Goal: Transaction & Acquisition: Purchase product/service

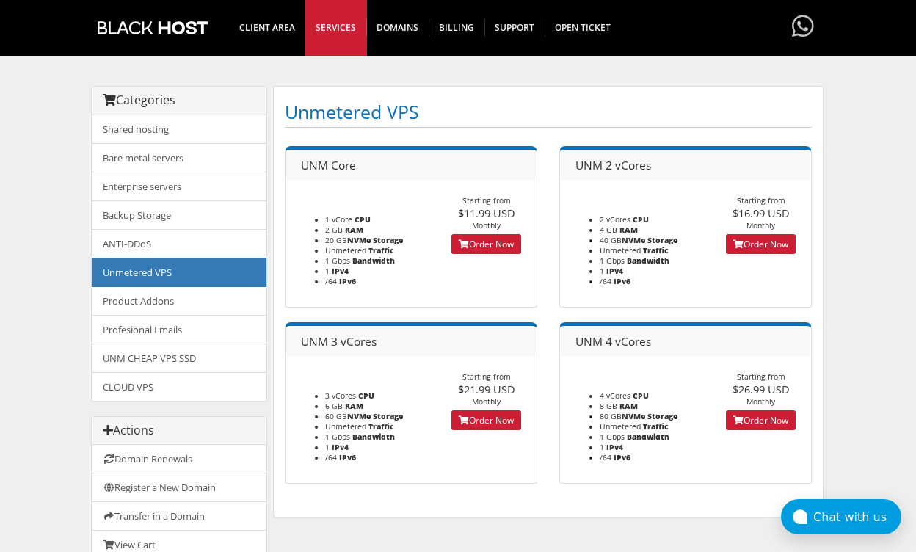
scroll to position [103, 0]
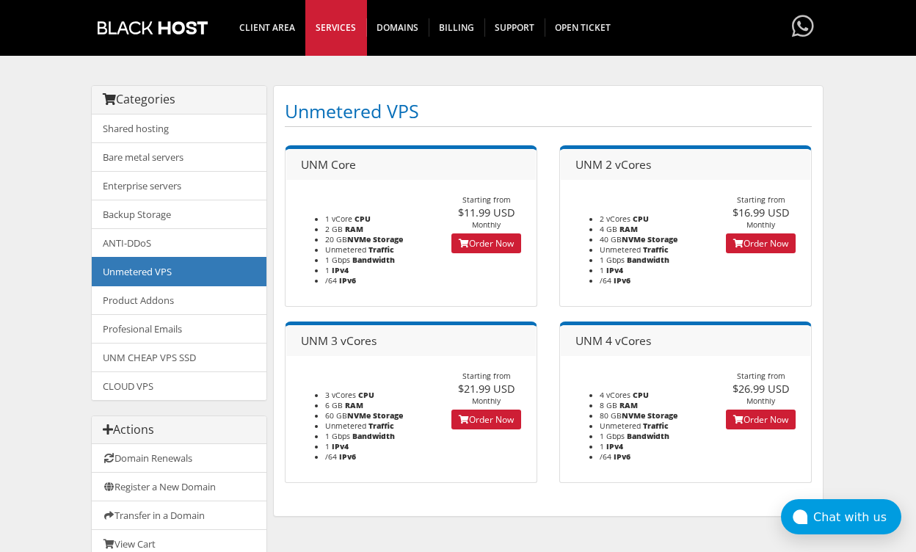
click at [511, 247] on link "Order Now" at bounding box center [486, 243] width 70 height 20
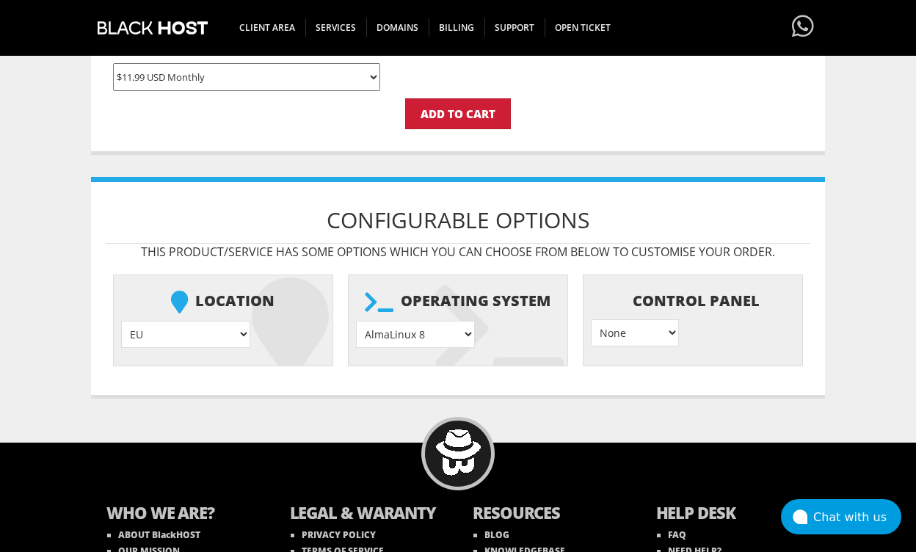
scroll to position [473, 0]
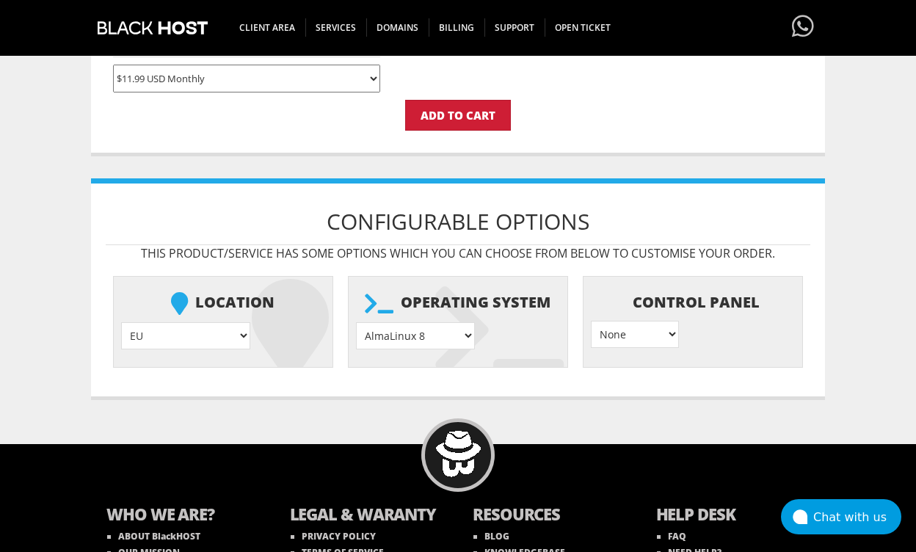
select select "1226"
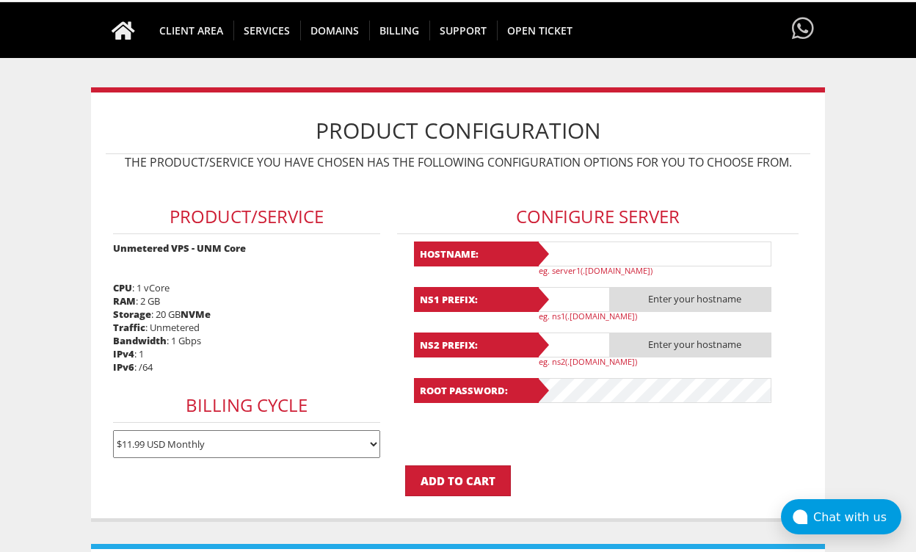
scroll to position [97, 0]
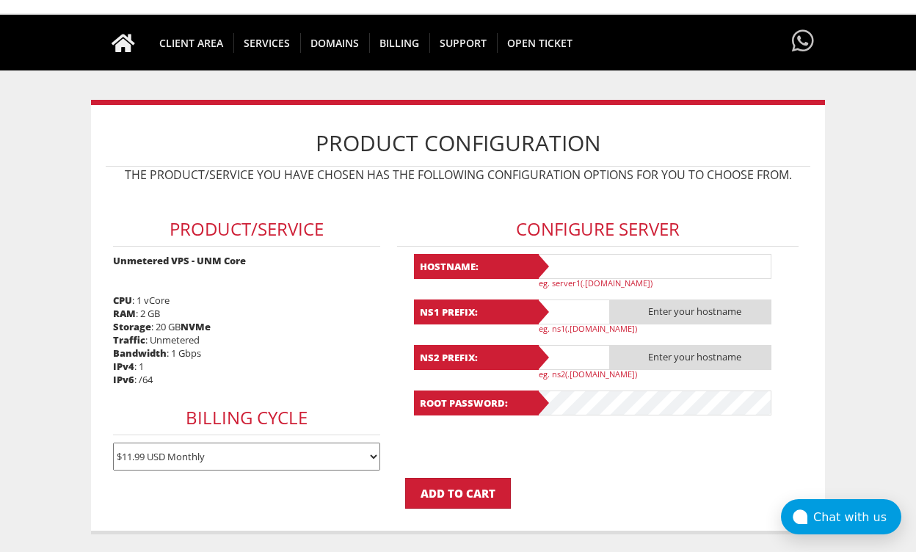
click at [583, 267] on input "text" at bounding box center [653, 266] width 235 height 25
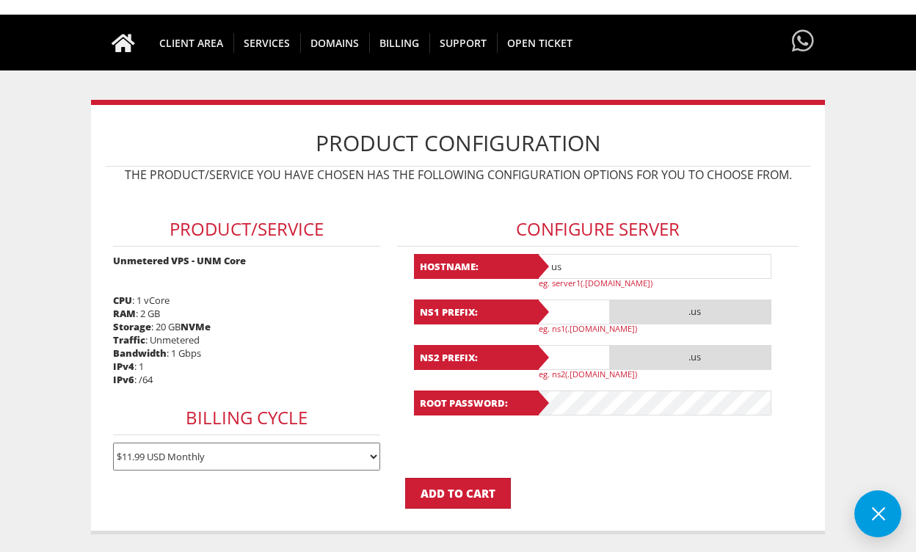
type input "u"
type input "usaserveradmin.com"
type input "ns1"
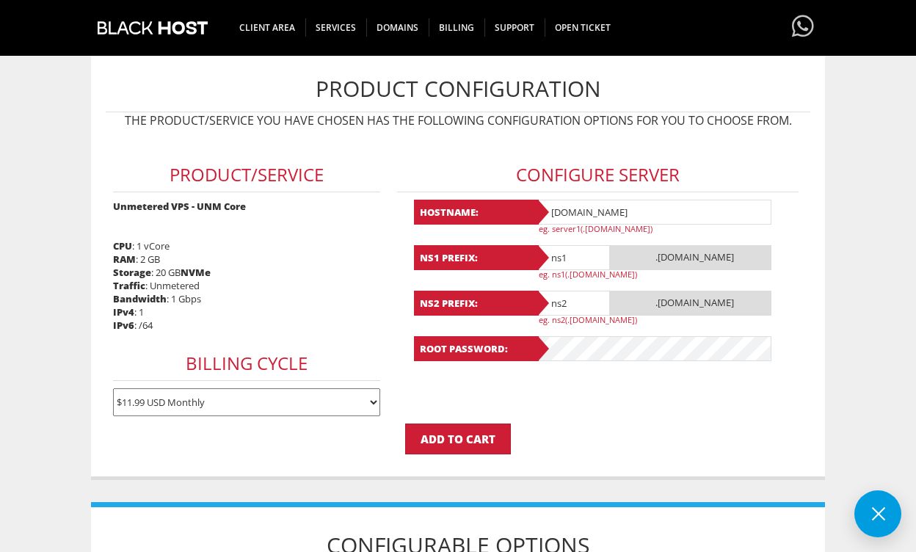
scroll to position [167, 0]
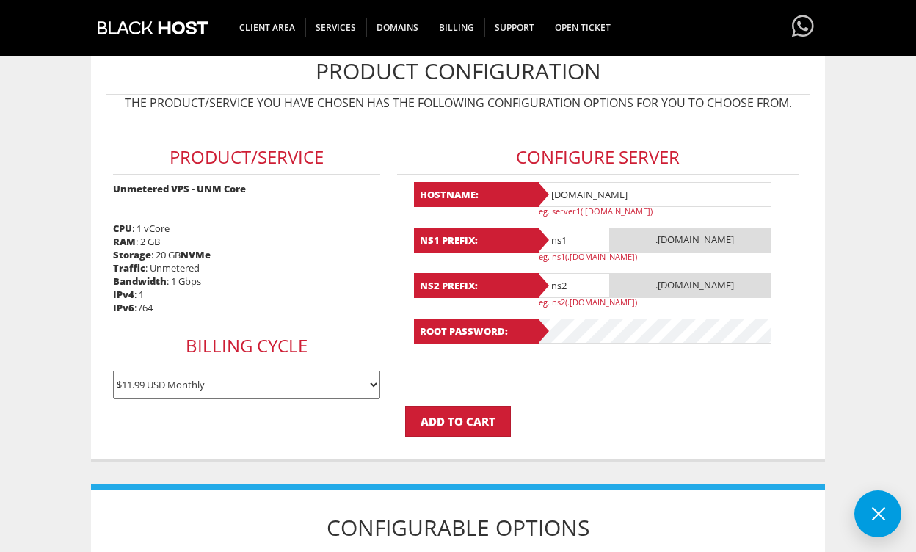
type input "ns2"
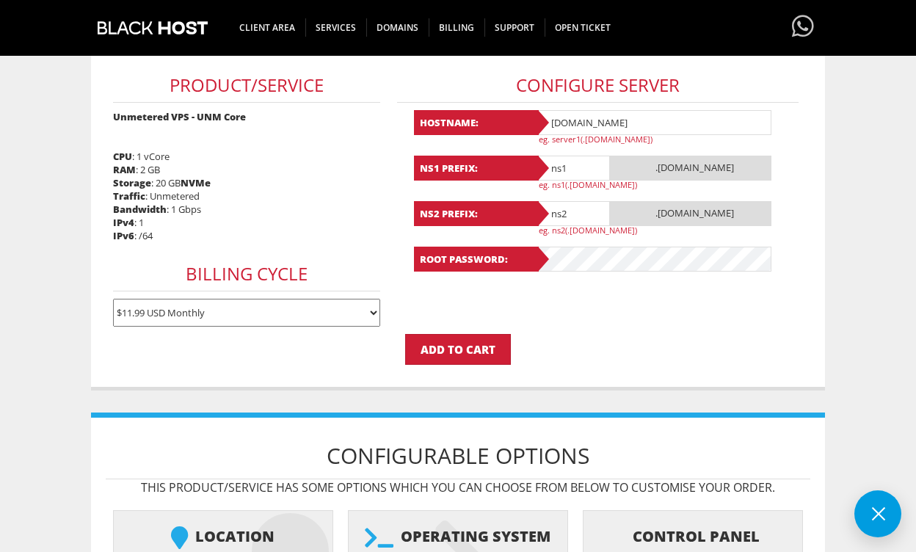
scroll to position [241, 0]
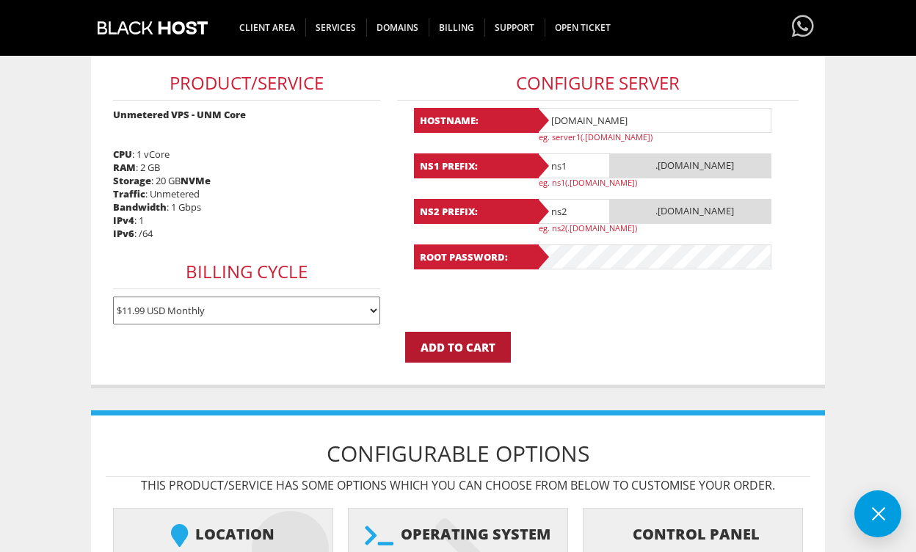
click at [445, 338] on input "Add to Cart" at bounding box center [458, 347] width 106 height 31
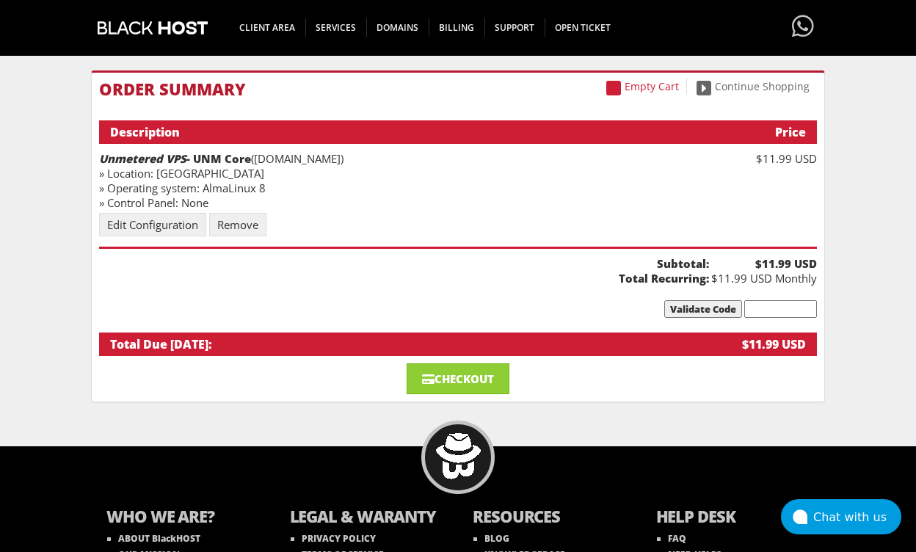
scroll to position [129, 0]
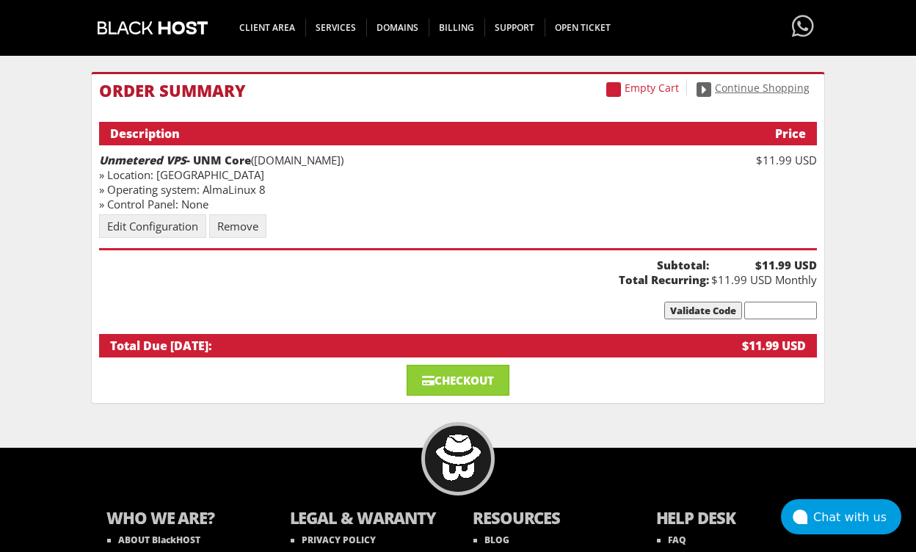
click at [787, 87] on link "Continue Shopping" at bounding box center [753, 87] width 128 height 17
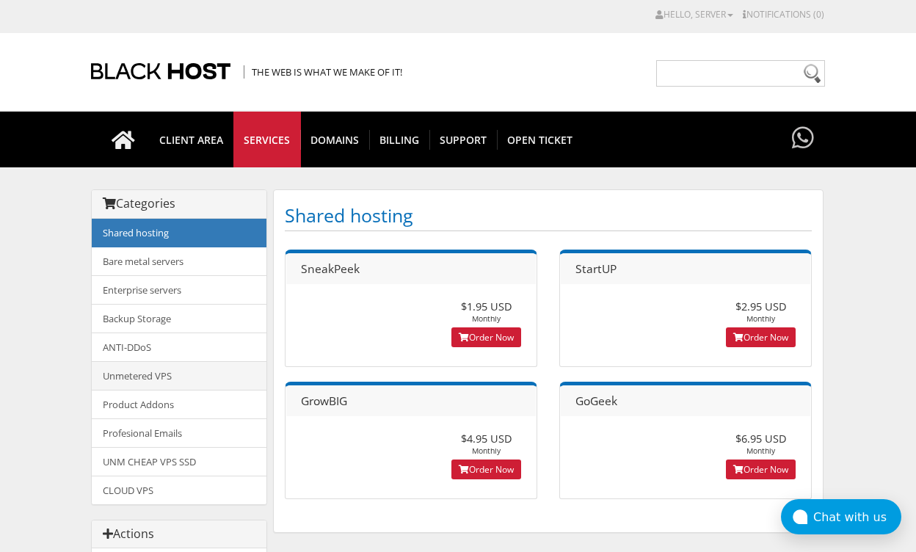
click at [178, 371] on link "Unmetered VPS" at bounding box center [179, 375] width 175 height 29
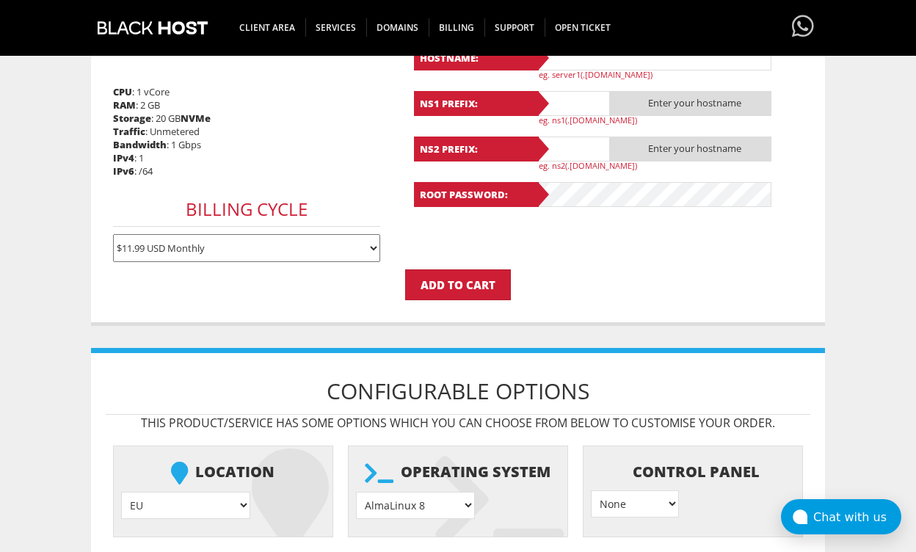
scroll to position [324, 0]
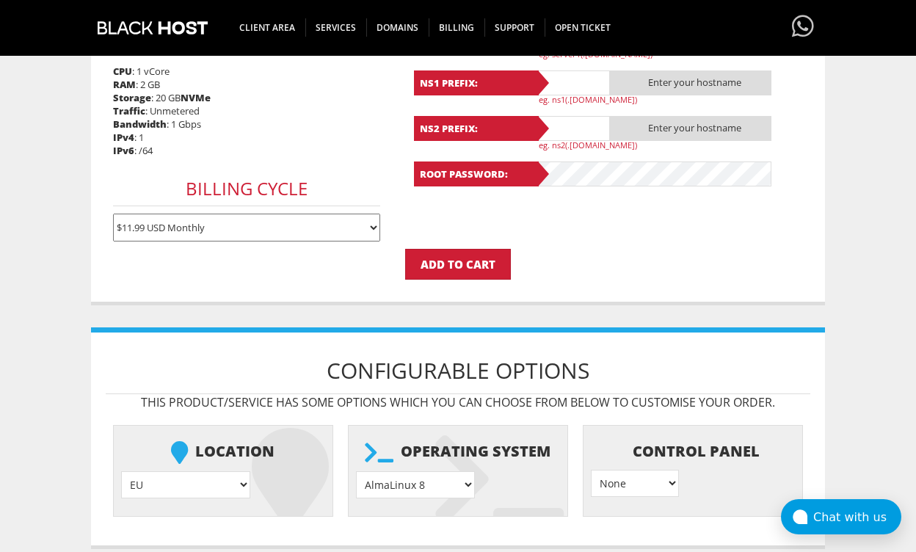
select select "1181"
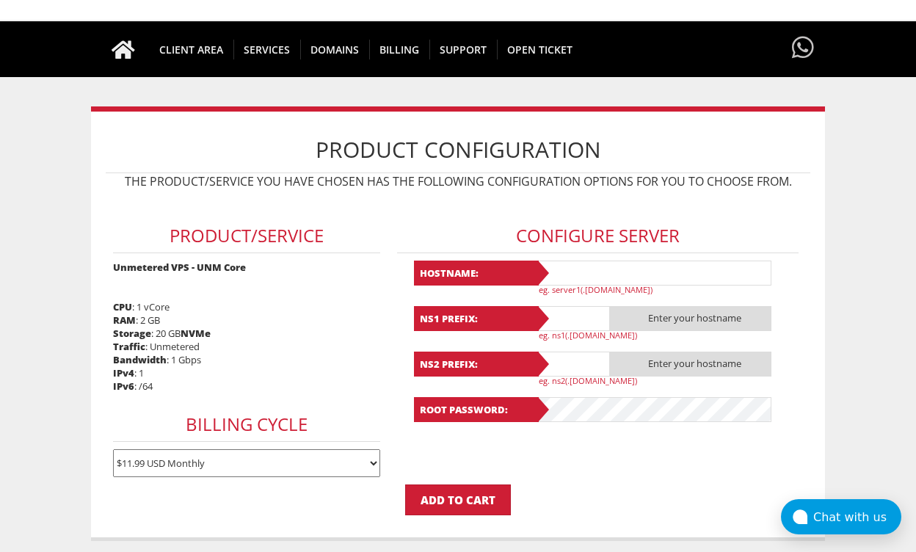
scroll to position [89, 0]
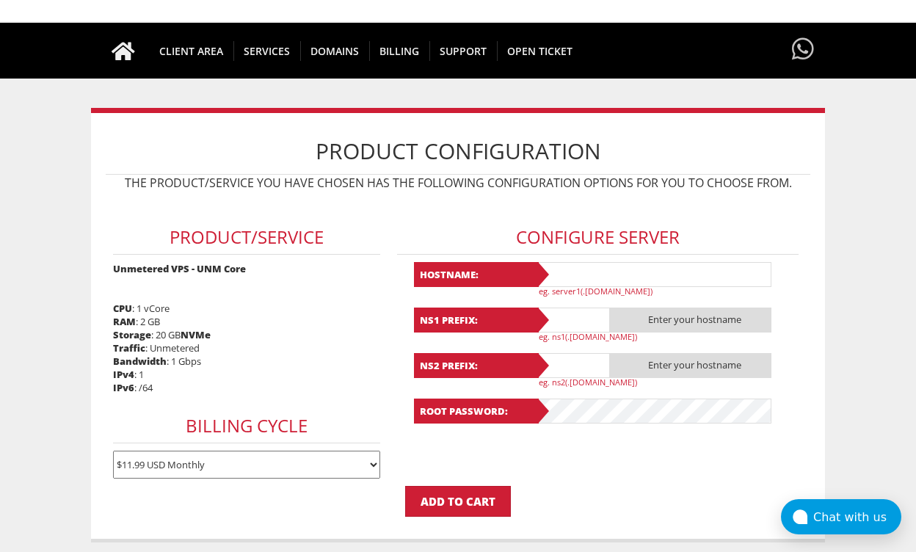
click at [574, 274] on input "text" at bounding box center [653, 274] width 235 height 25
type input "lonserveradmin.com"
type input "ns1"
type input "ns2"
click at [484, 486] on input "Add to Cart" at bounding box center [458, 501] width 106 height 31
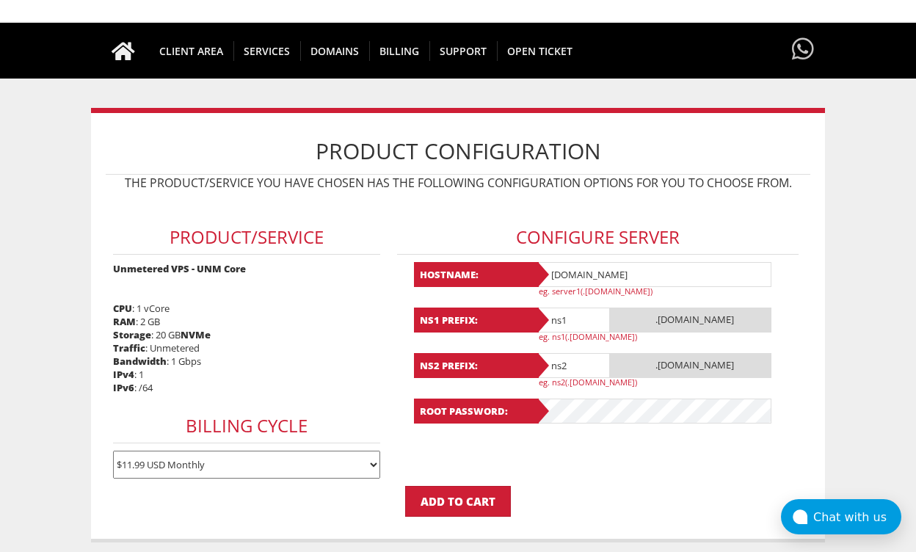
scroll to position [0, 0]
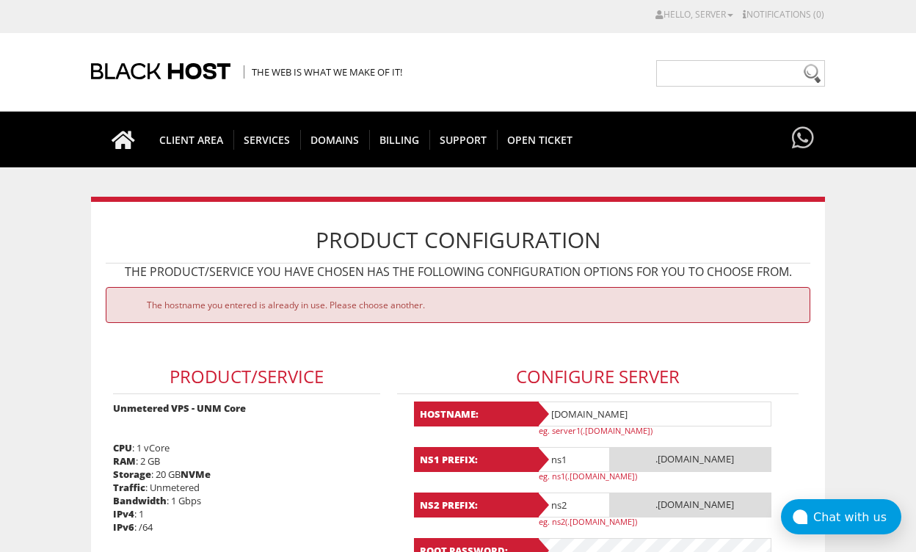
click at [567, 411] on input "lonserveradmin.com" at bounding box center [653, 413] width 235 height 25
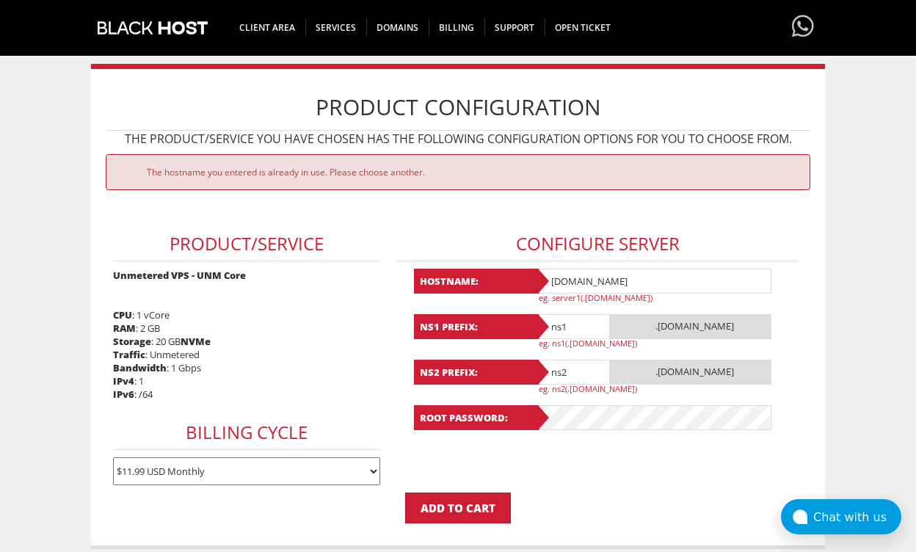
scroll to position [132, 0]
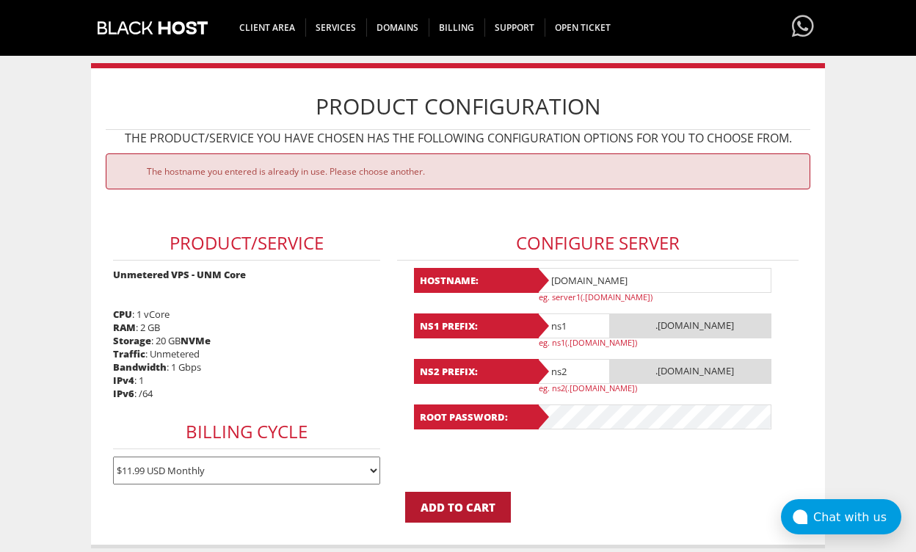
type input "londserveradmin.com"
click at [476, 492] on input "Add to Cart" at bounding box center [458, 507] width 106 height 31
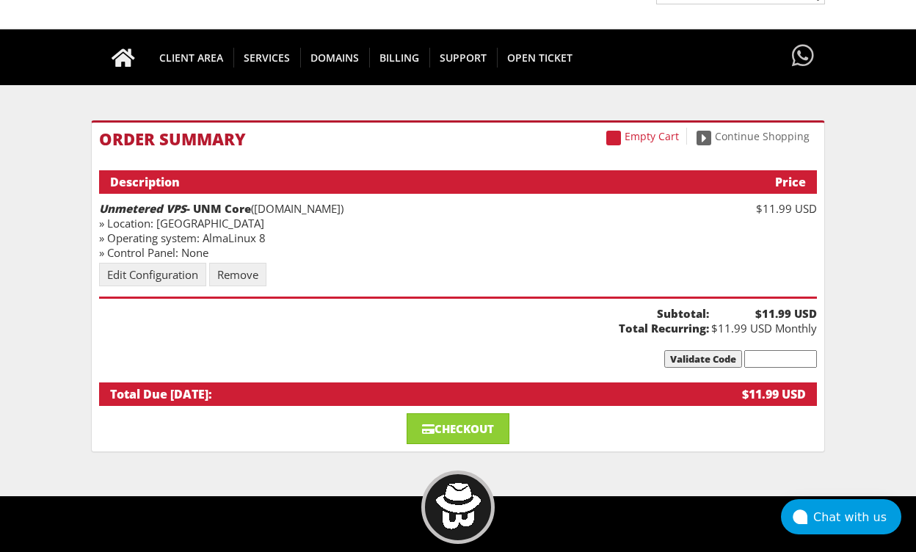
scroll to position [81, 0]
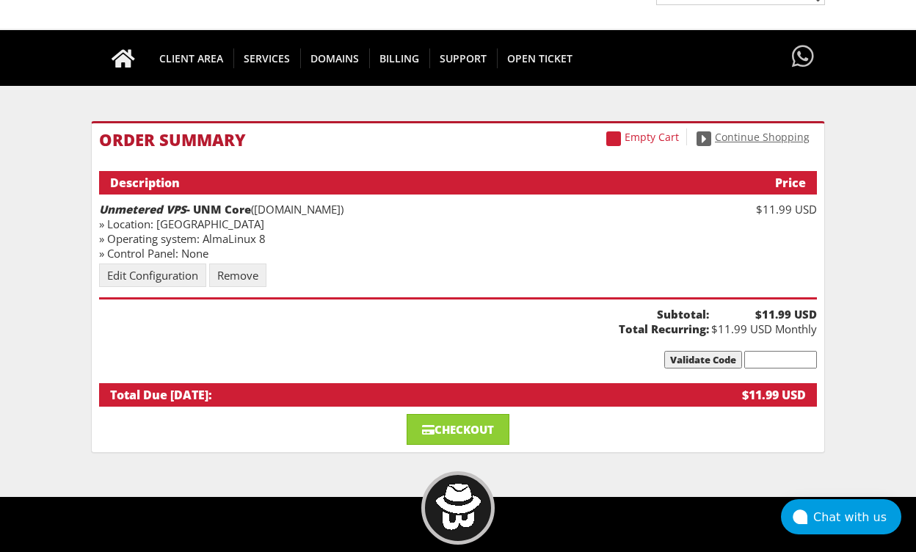
click at [765, 143] on link "Continue Shopping" at bounding box center [753, 136] width 128 height 17
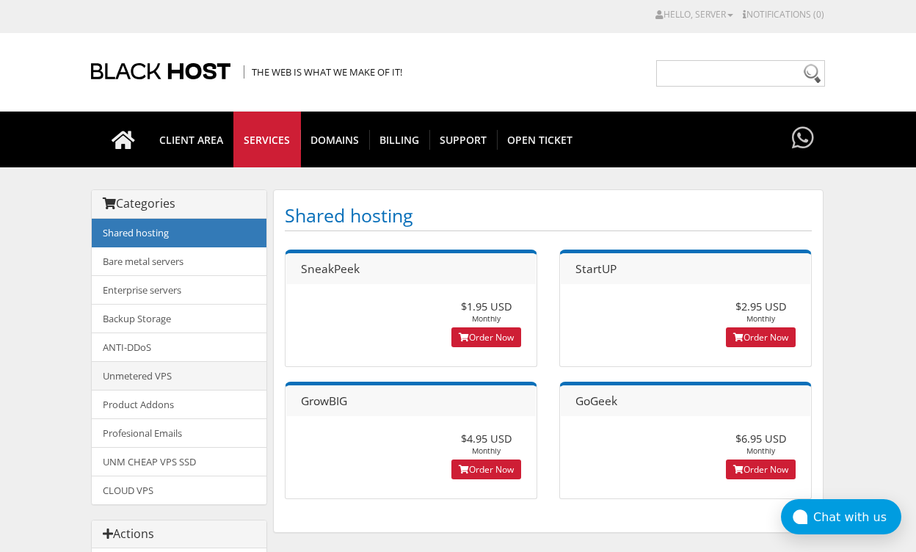
click at [180, 376] on link "Unmetered VPS" at bounding box center [179, 375] width 175 height 29
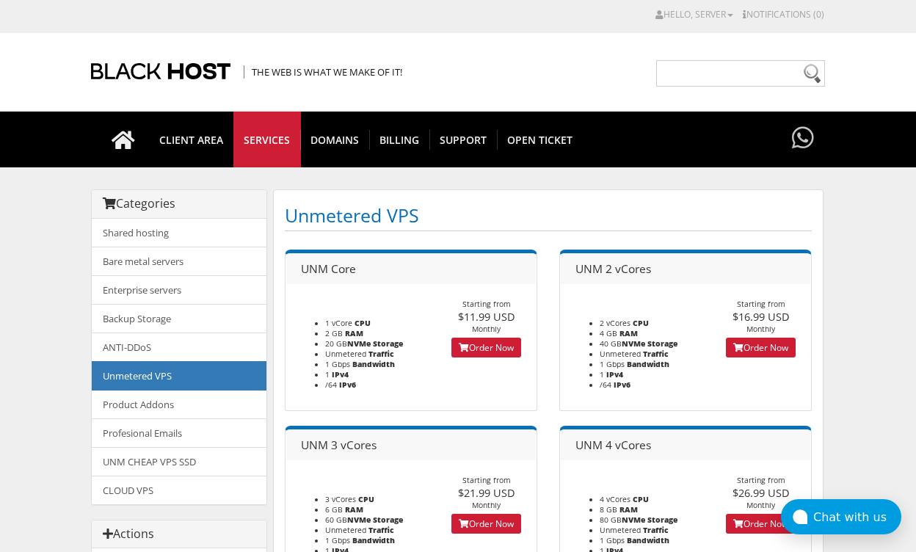
click at [492, 351] on link "Order Now" at bounding box center [486, 347] width 70 height 20
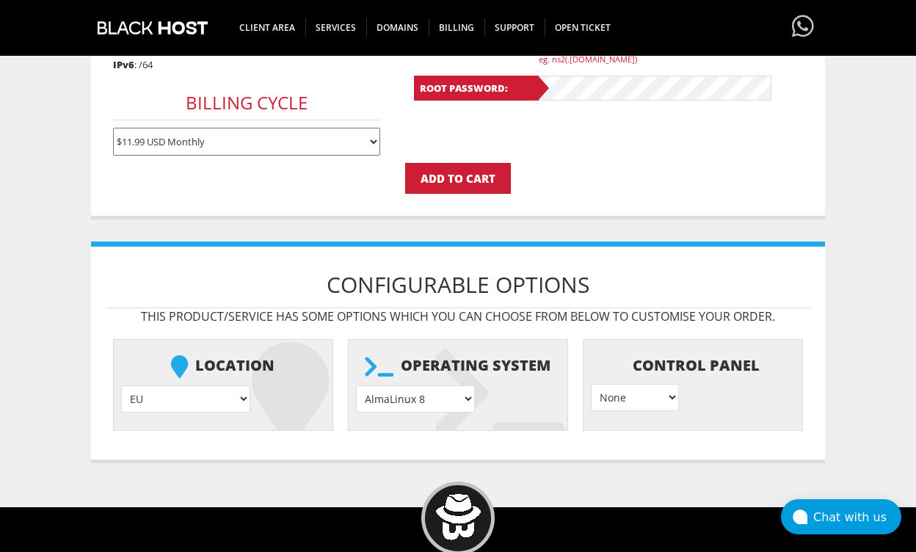
scroll to position [420, 0]
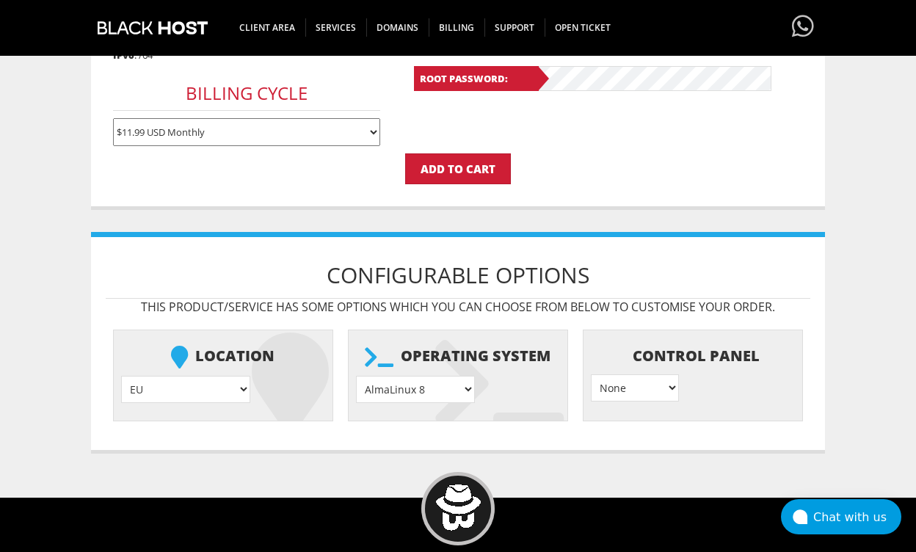
select select "1226"
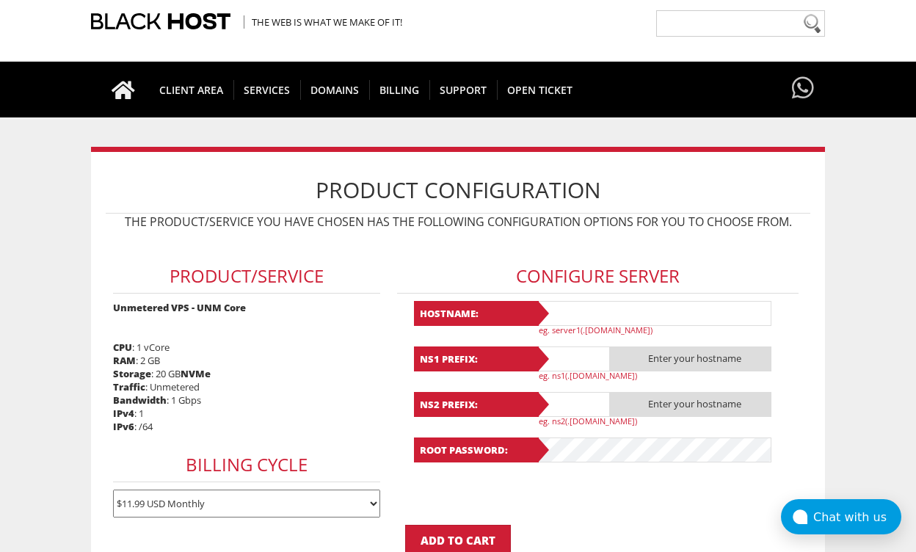
scroll to position [0, 0]
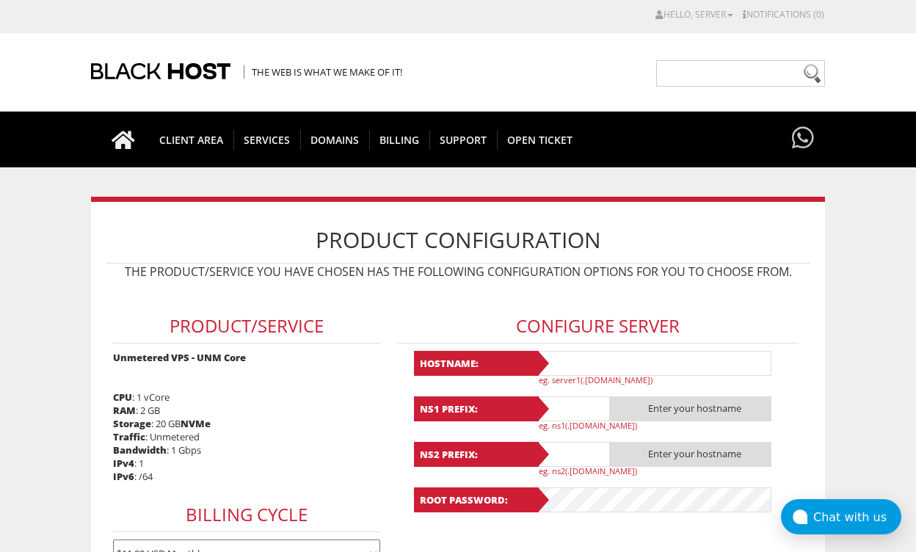
click at [562, 357] on input "text" at bounding box center [653, 363] width 235 height 25
type input "usaserveradmin.com"
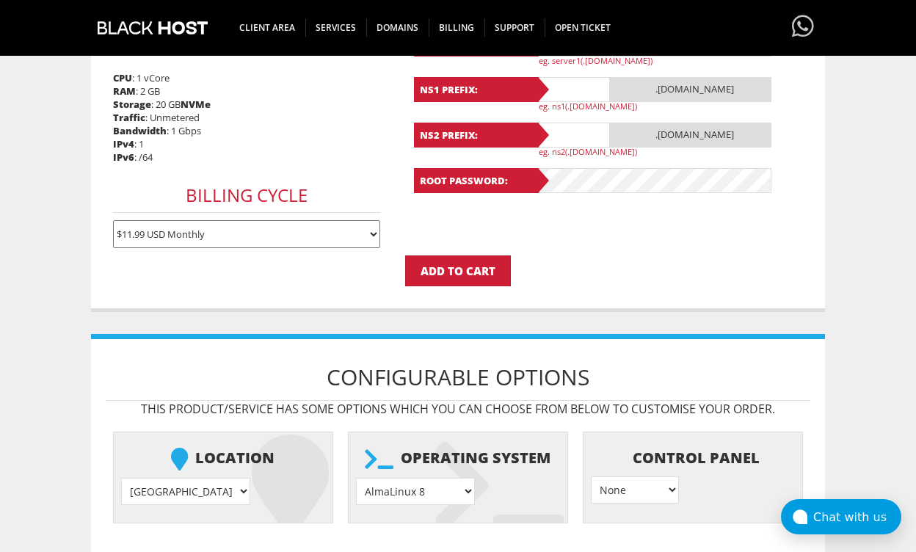
scroll to position [326, 0]
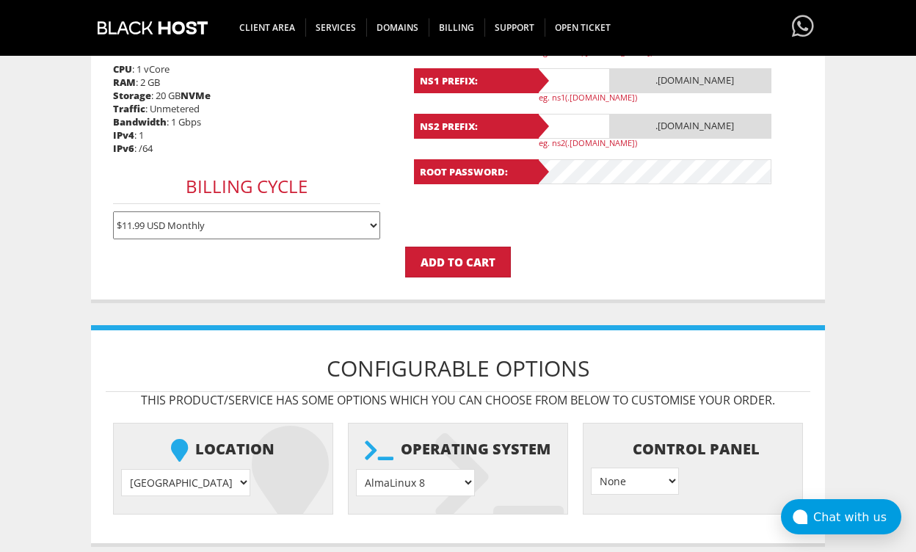
select select "1208"
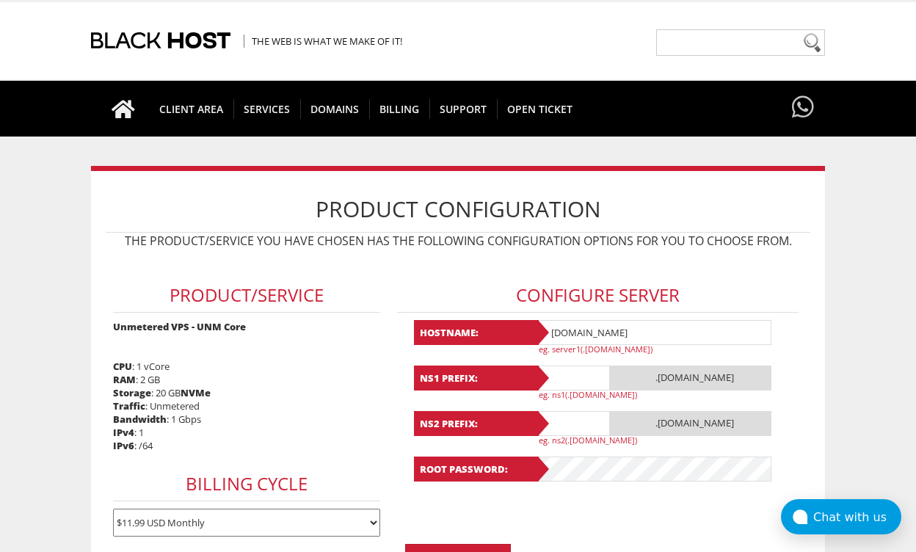
scroll to position [29, 0]
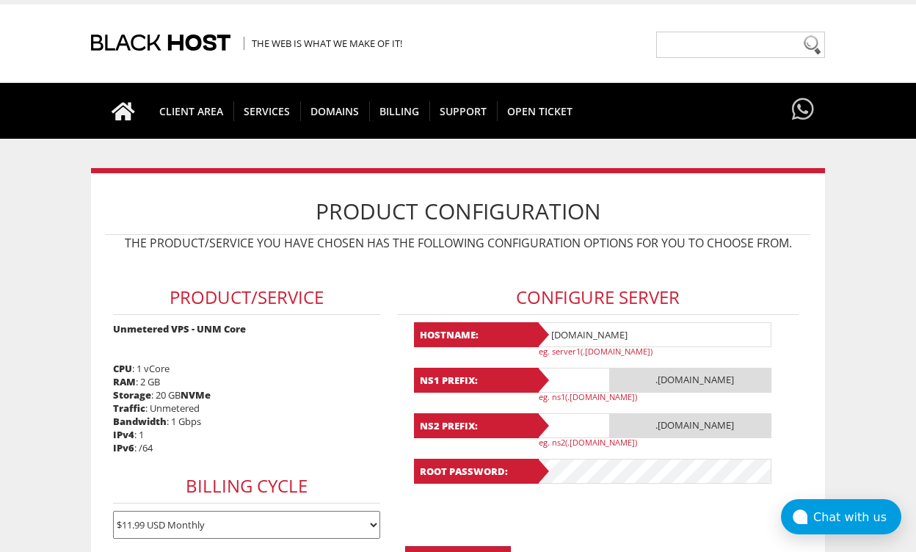
click at [585, 384] on input "text" at bounding box center [572, 380] width 73 height 25
type input "ns1"
type input "ns2"
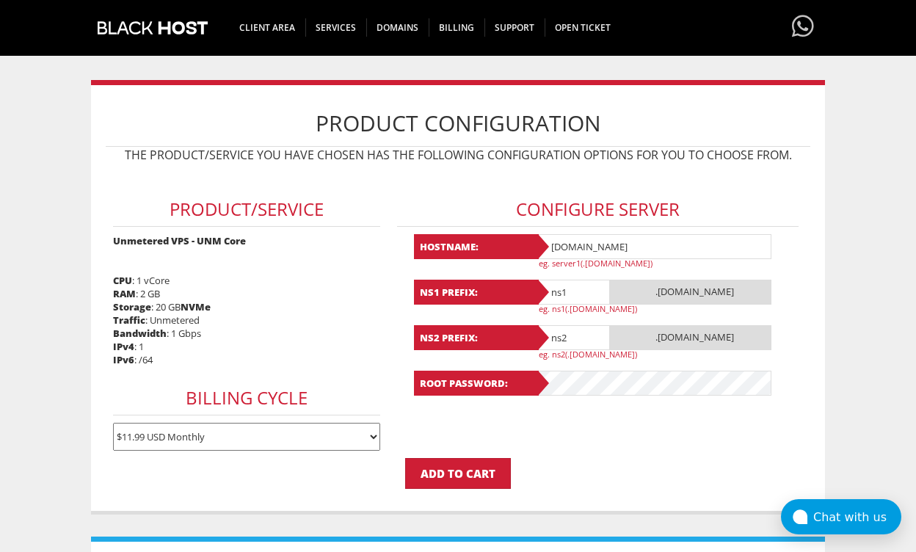
scroll to position [126, 0]
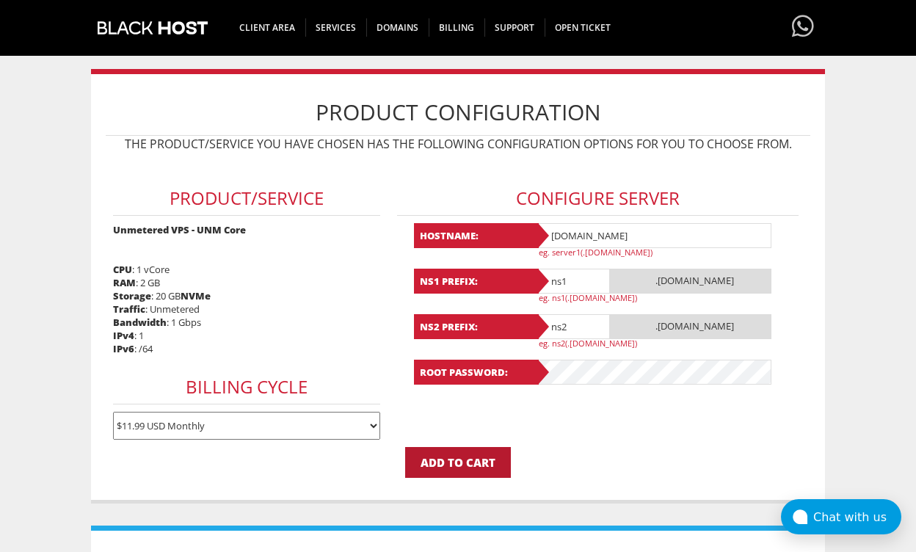
click at [490, 456] on input "Add to Cart" at bounding box center [458, 462] width 106 height 31
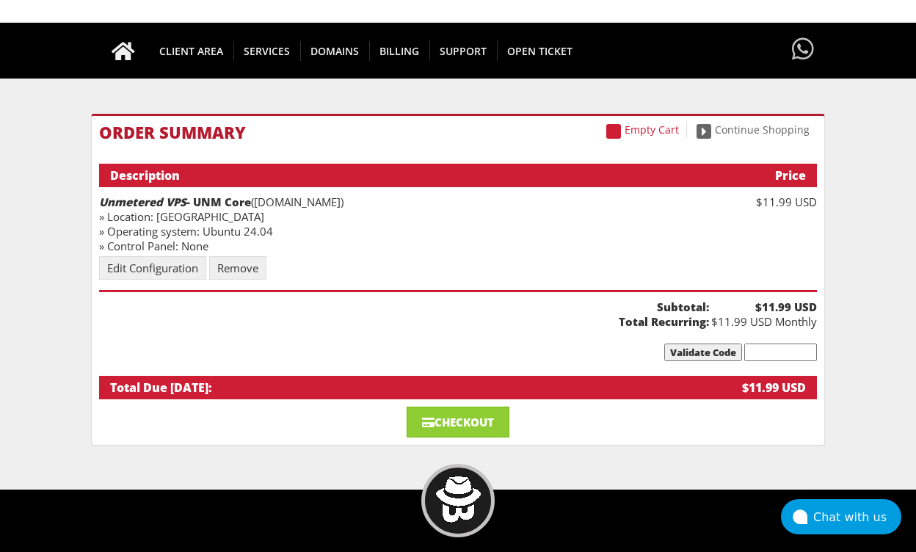
scroll to position [87, 0]
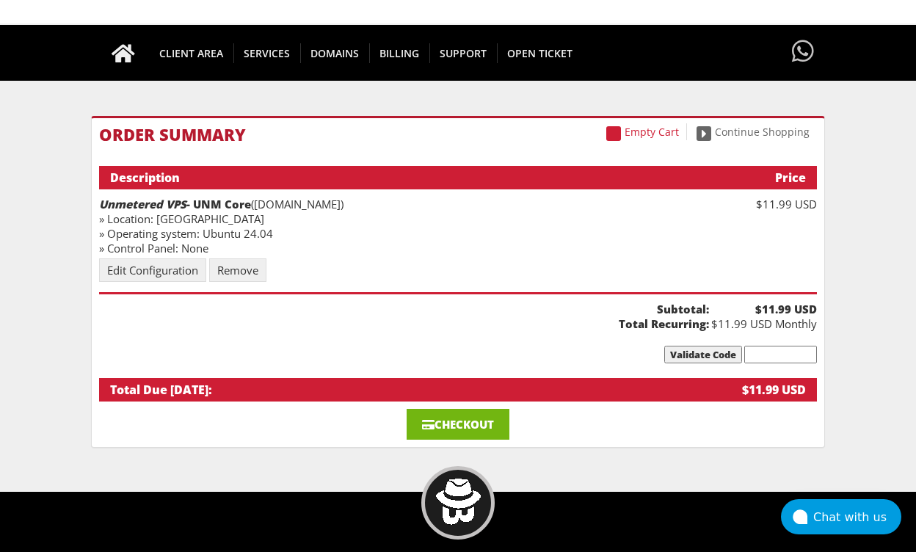
click at [481, 421] on link "Checkout" at bounding box center [457, 424] width 103 height 31
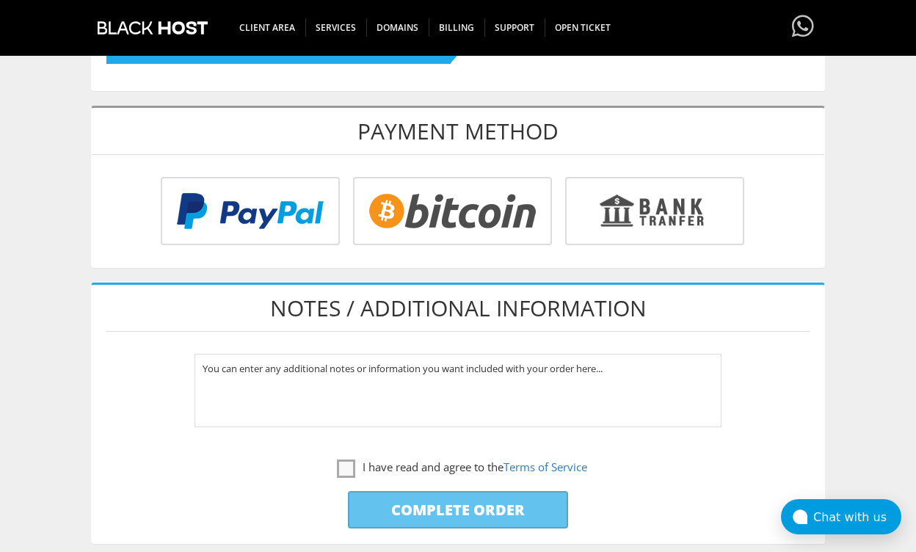
scroll to position [536, 0]
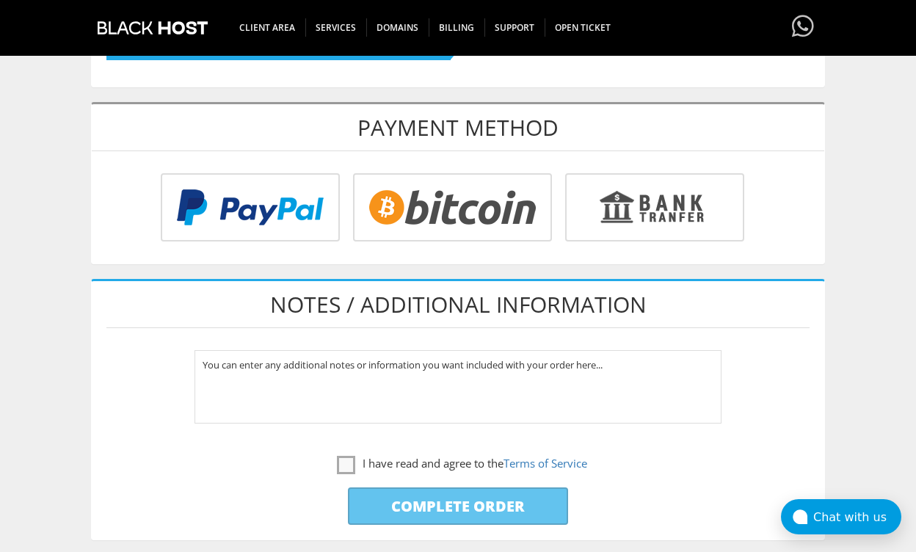
click at [255, 176] on input "radio" at bounding box center [247, 210] width 179 height 68
click at [276, 220] on input "radio" at bounding box center [247, 210] width 179 height 68
click at [341, 456] on label "I have read and agree to the Terms of Service" at bounding box center [462, 463] width 250 height 18
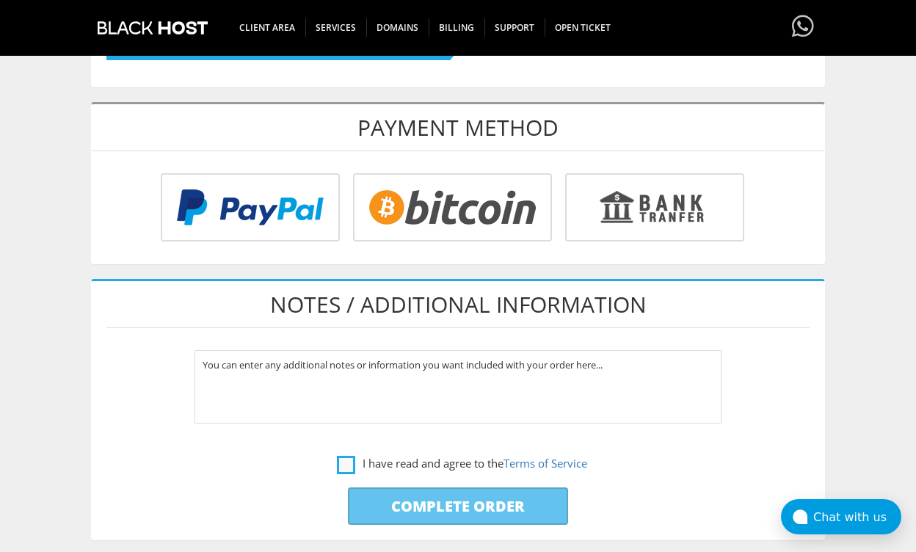
checkbox input "true"
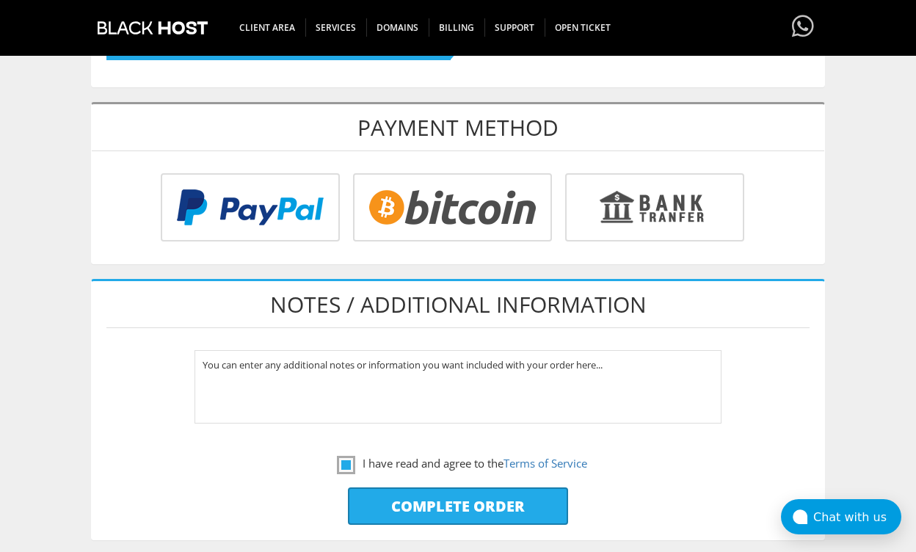
click at [296, 196] on input "radio" at bounding box center [247, 210] width 179 height 68
click at [303, 216] on input "radio" at bounding box center [247, 210] width 179 height 68
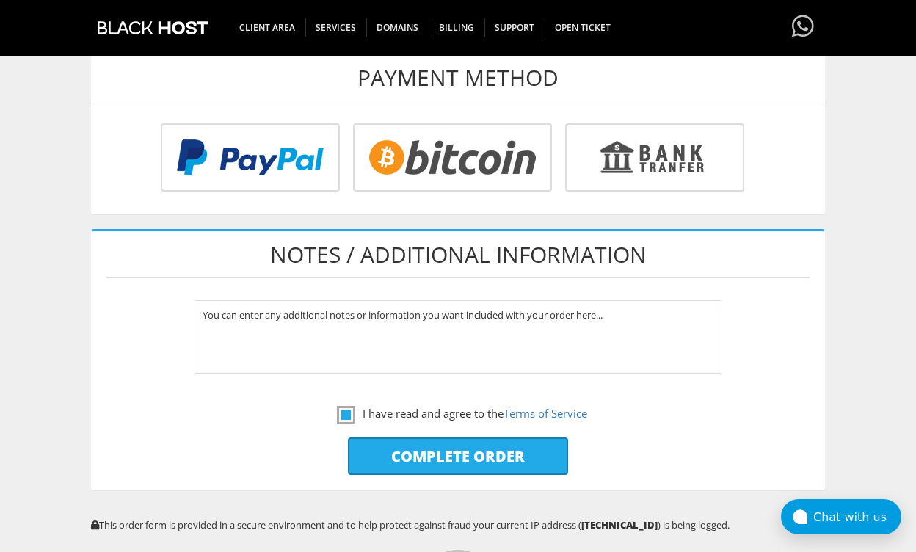
click at [415, 443] on input "Complete Order" at bounding box center [458, 455] width 220 height 37
type input "Please Wait..."
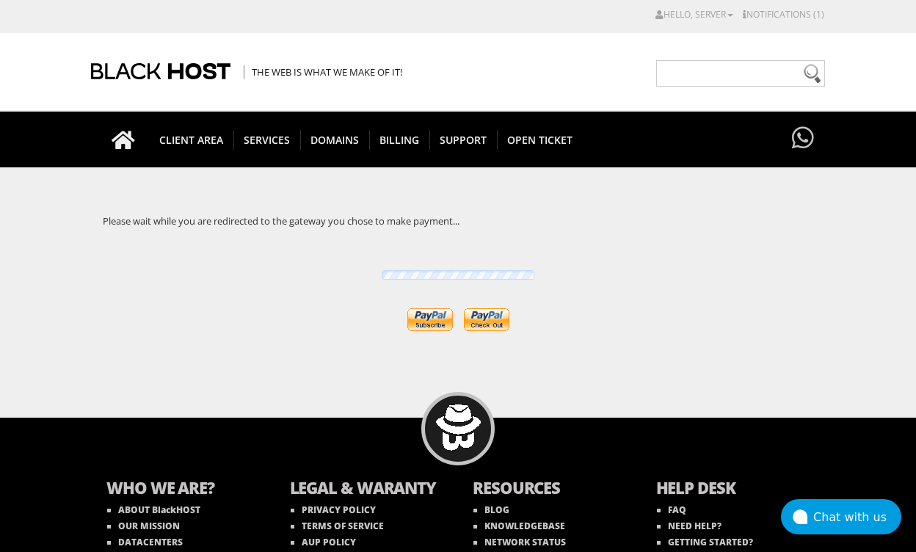
click at [483, 321] on input "image" at bounding box center [486, 319] width 45 height 23
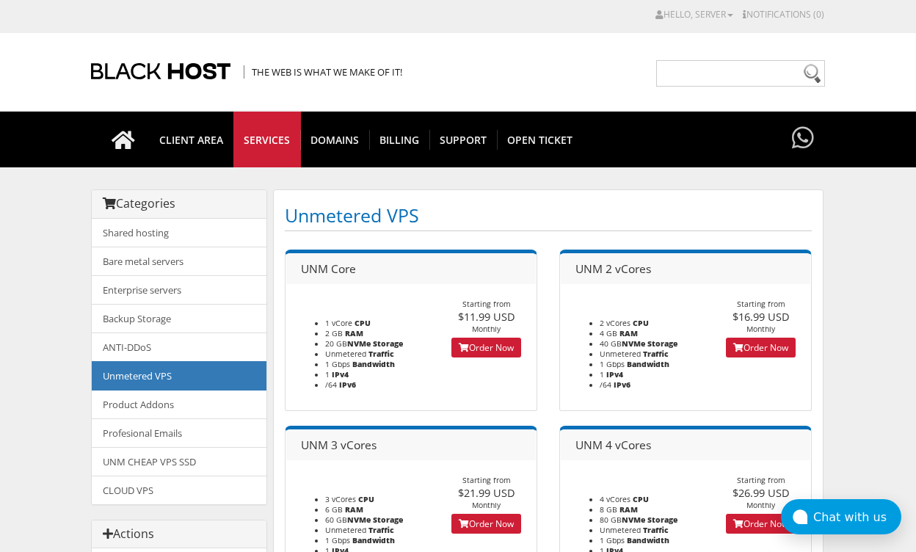
scroll to position [41, 0]
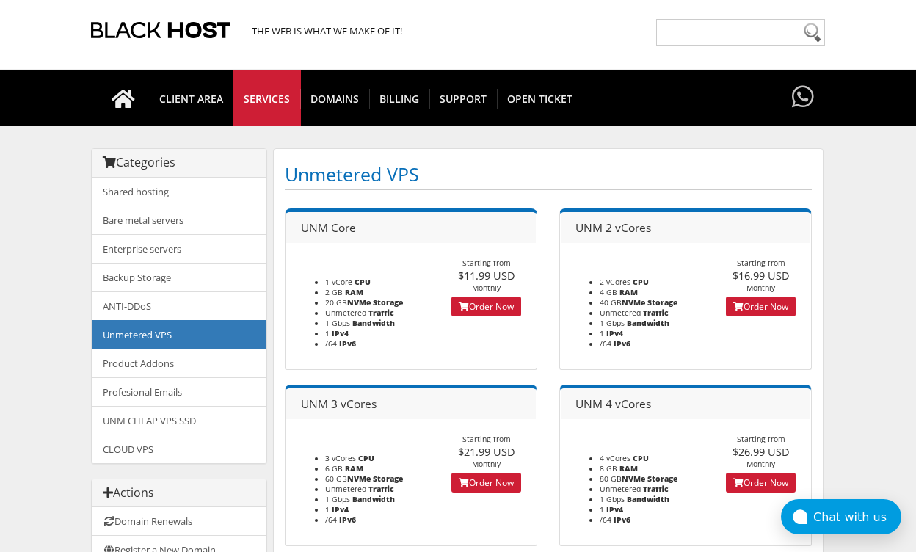
click at [487, 302] on link "Order Now" at bounding box center [486, 306] width 70 height 20
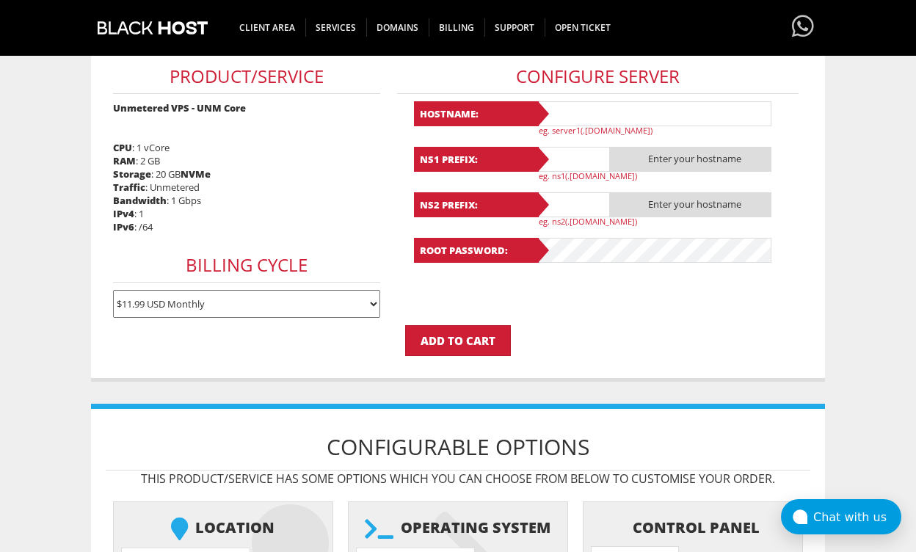
scroll to position [471, 0]
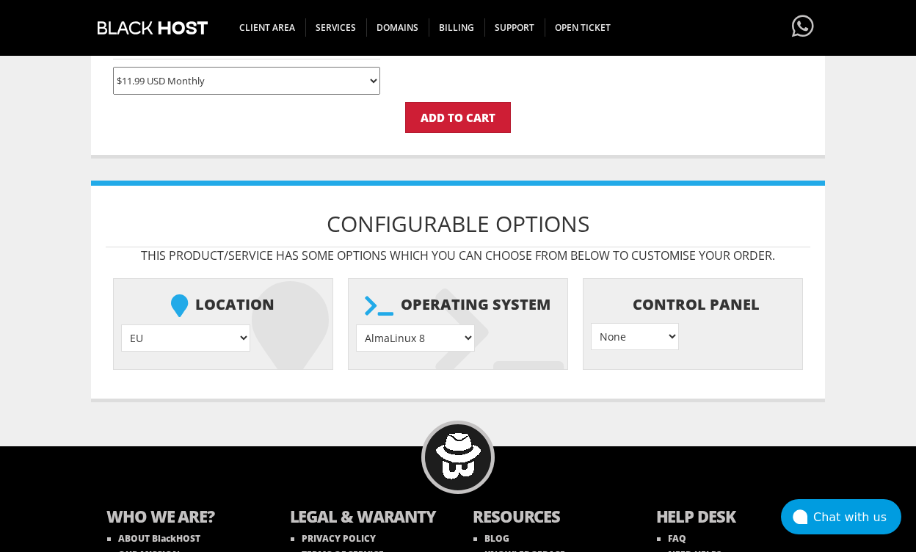
select select "1181"
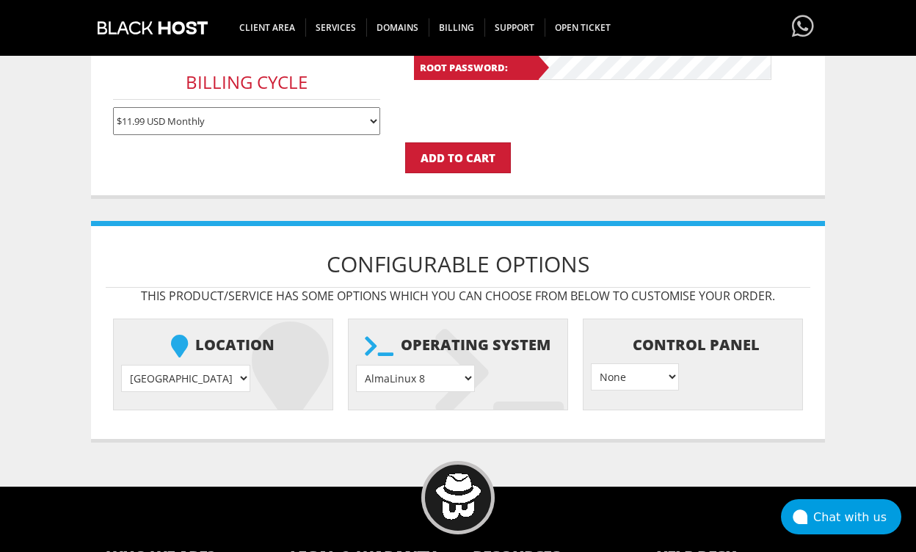
scroll to position [420, 0]
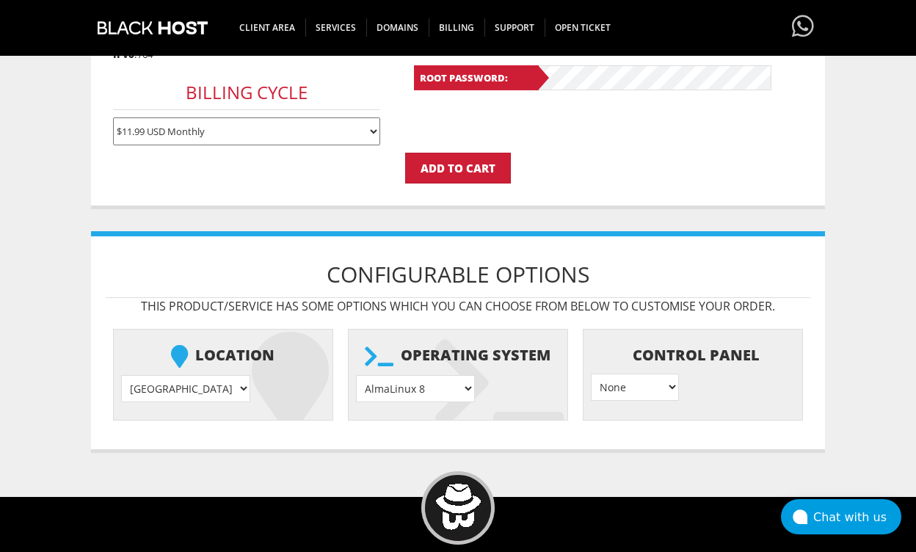
click at [382, 381] on li "Operating system AlmaLinux 8 } AlmaLinux 9 } AlmaLinux 10 } Rocky Linux 8 } Roc…" at bounding box center [458, 375] width 221 height 92
select select "1208"
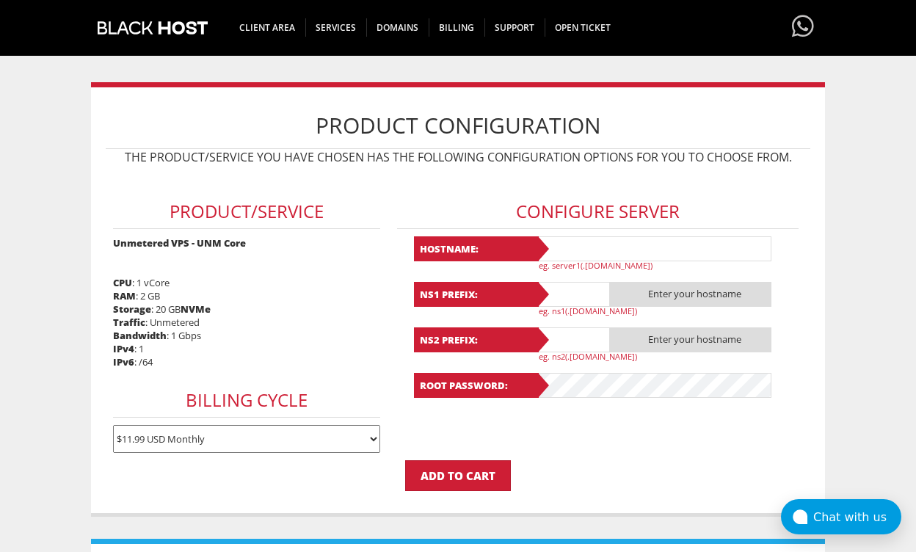
scroll to position [108, 0]
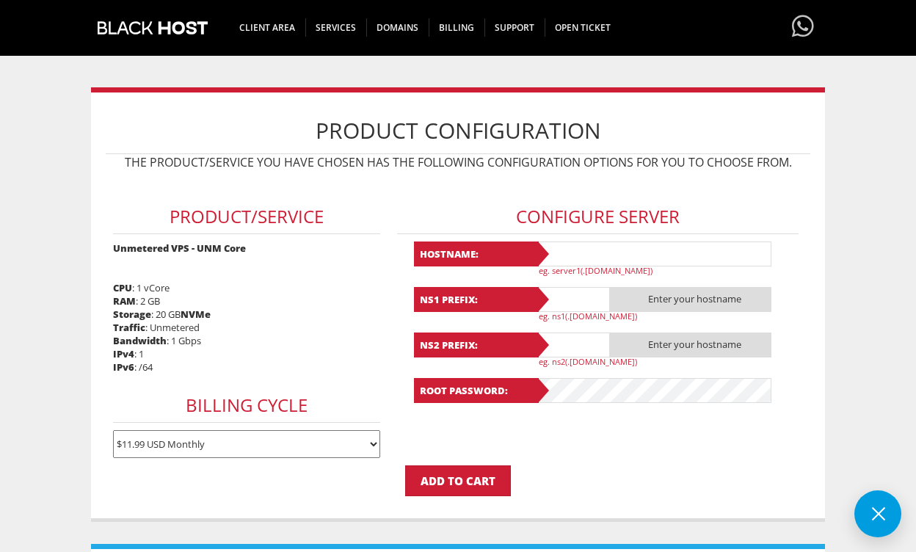
click at [599, 269] on p "eg. server1(.yourdomain.com)" at bounding box center [660, 270] width 242 height 11
click at [600, 261] on input "text" at bounding box center [653, 253] width 235 height 25
type input "londserveradmin.com"
type input "ns1"
type input "ns2"
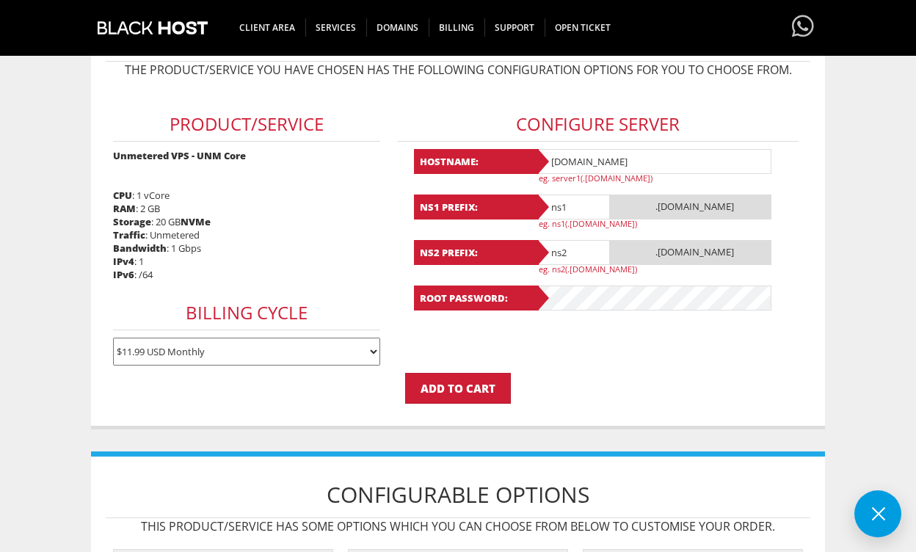
scroll to position [205, 0]
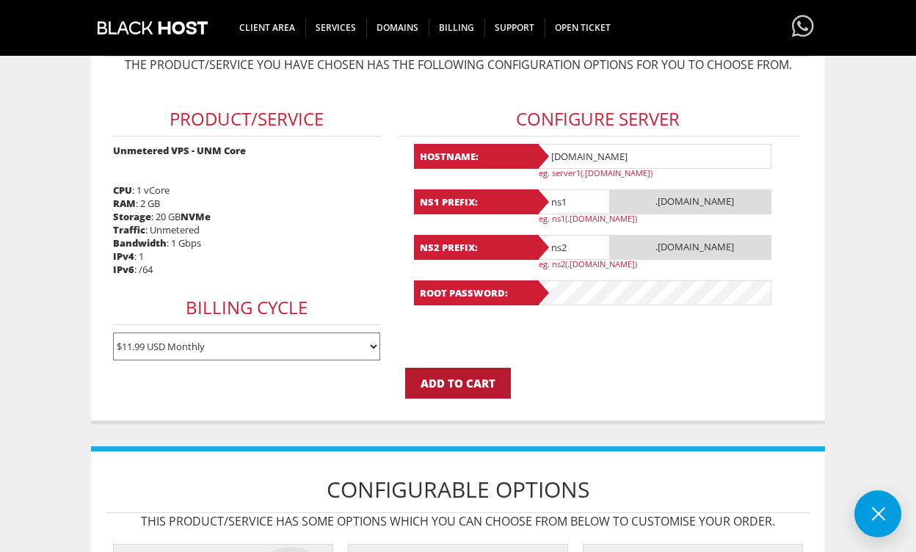
click at [498, 375] on input "Add to Cart" at bounding box center [458, 383] width 106 height 31
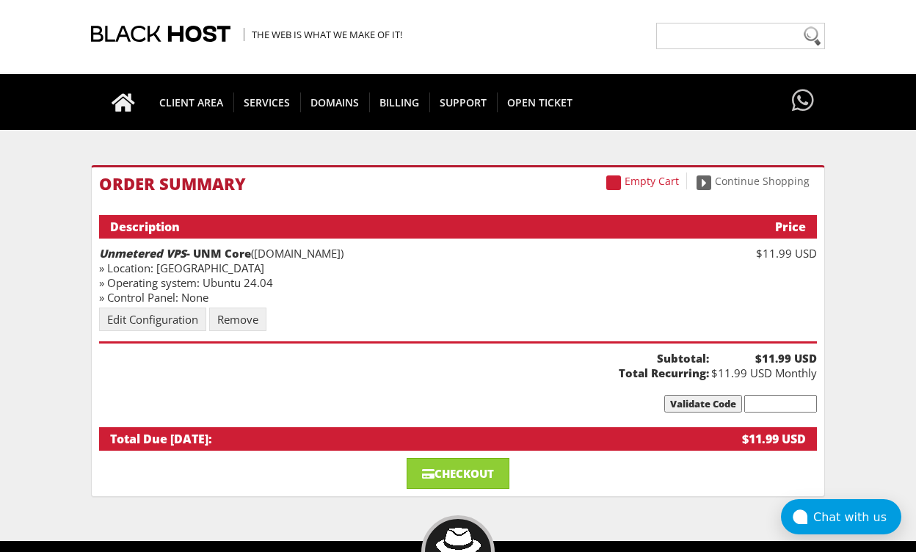
scroll to position [38, 0]
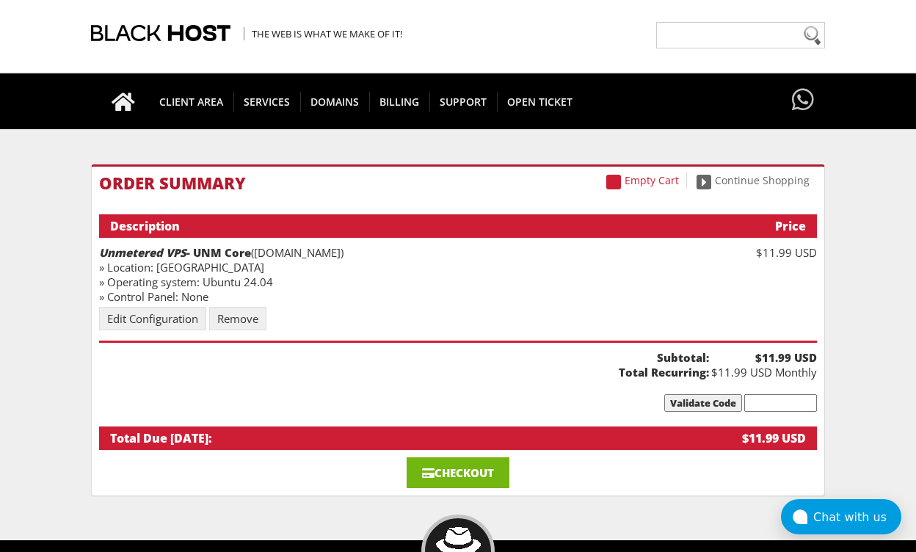
click at [448, 470] on link "Checkout" at bounding box center [457, 472] width 103 height 31
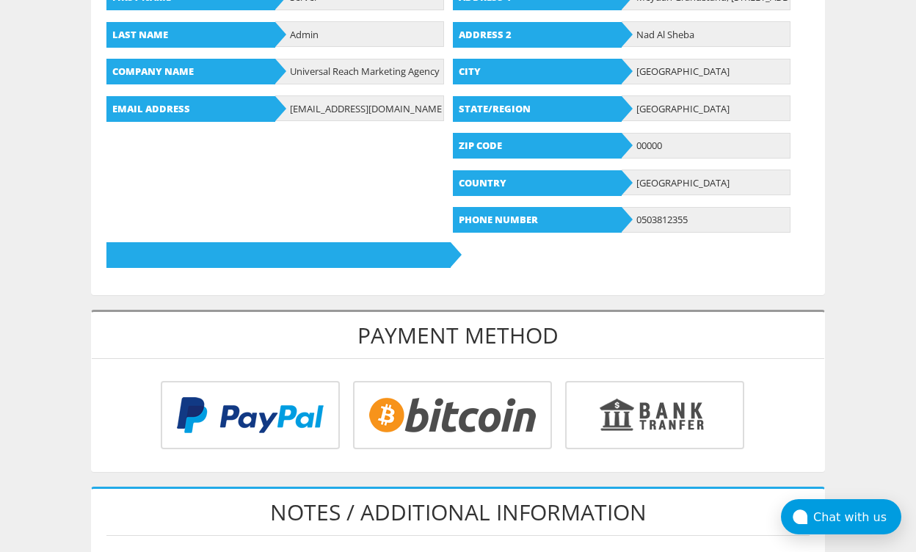
scroll to position [362, 0]
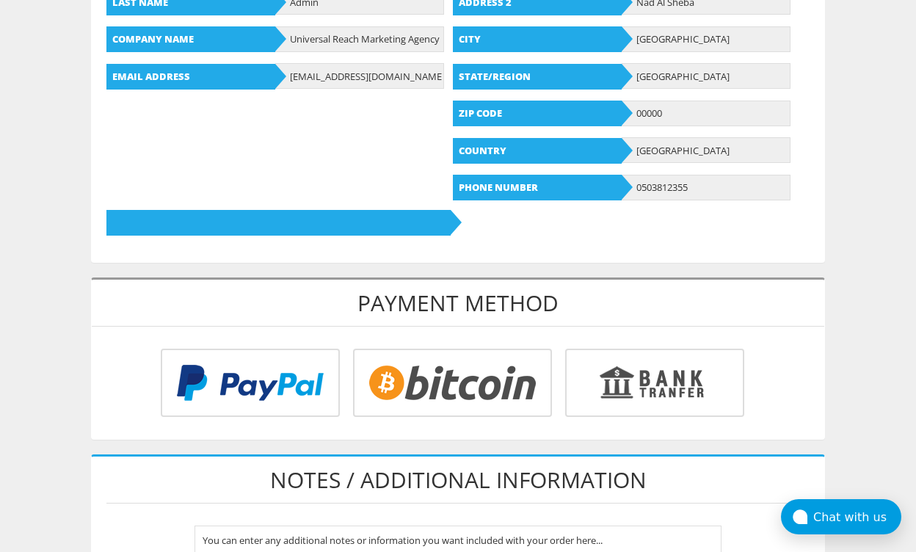
click at [287, 389] on input "radio" at bounding box center [247, 385] width 179 height 68
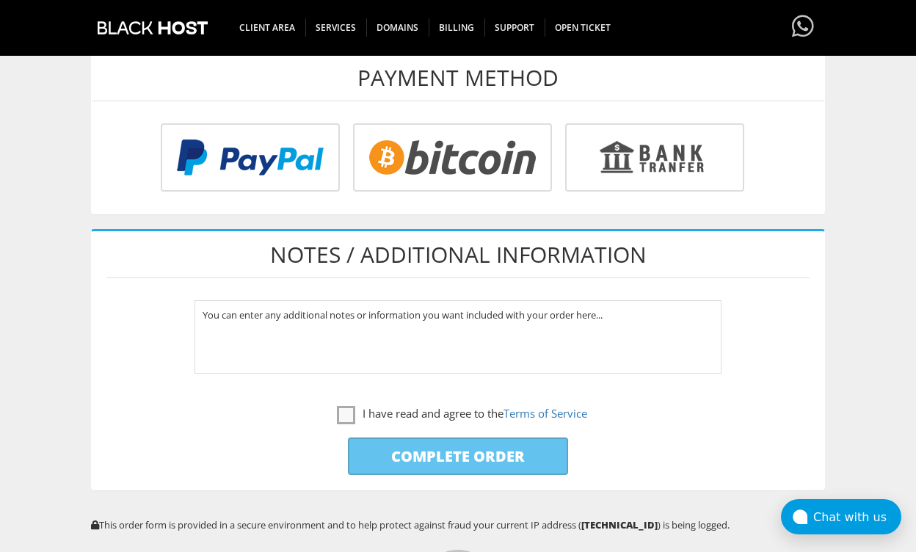
scroll to position [595, 0]
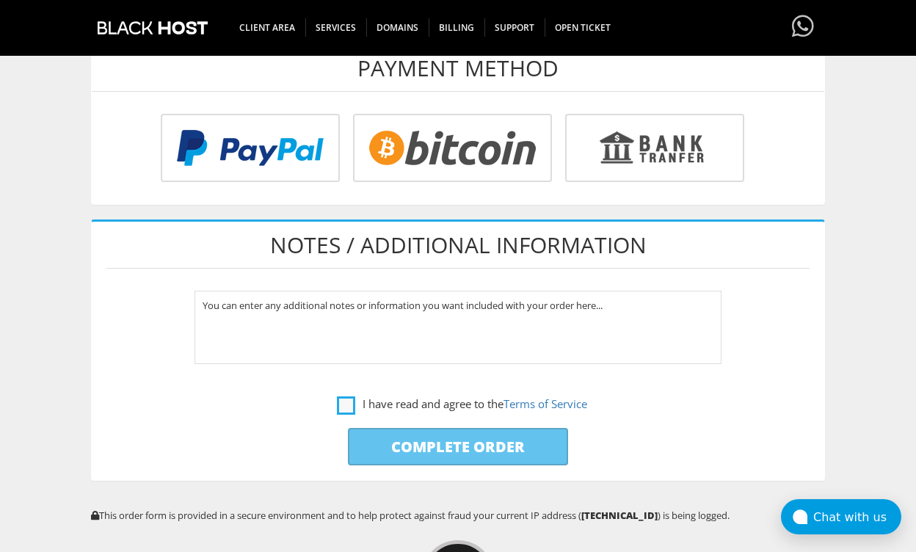
click at [337, 398] on label "I have read and agree to the Terms of Service" at bounding box center [462, 404] width 250 height 18
checkbox input "true"
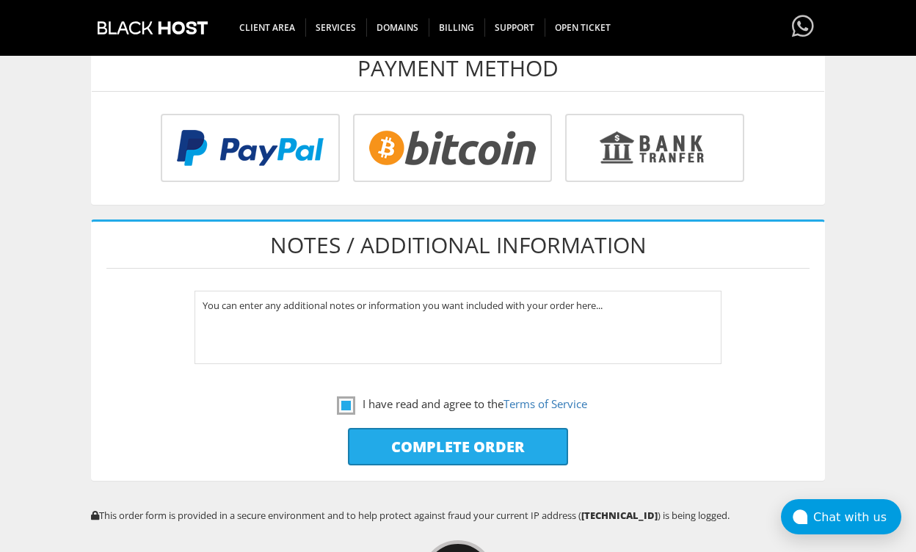
click at [393, 438] on input "Complete Order" at bounding box center [458, 446] width 220 height 37
type input "Please Wait..."
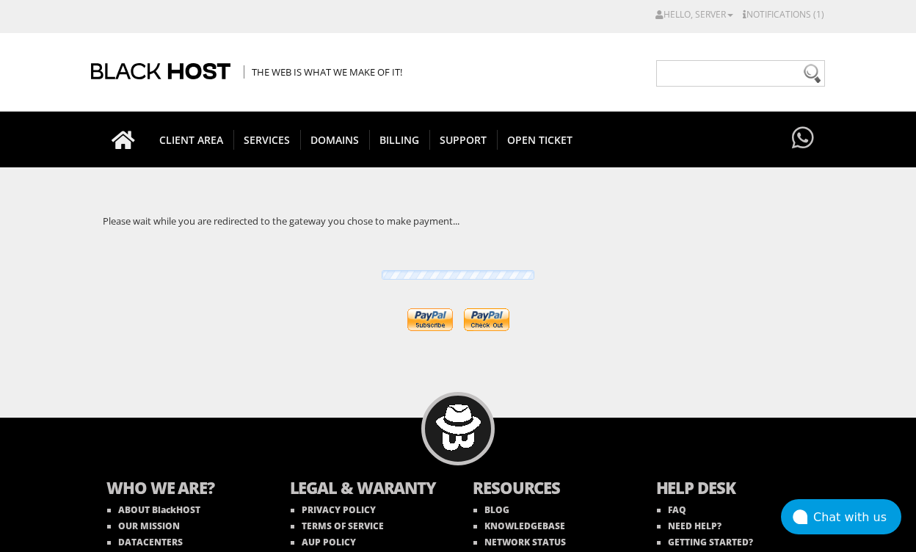
click at [484, 321] on input "image" at bounding box center [486, 319] width 45 height 23
